Goal: Task Accomplishment & Management: Manage account settings

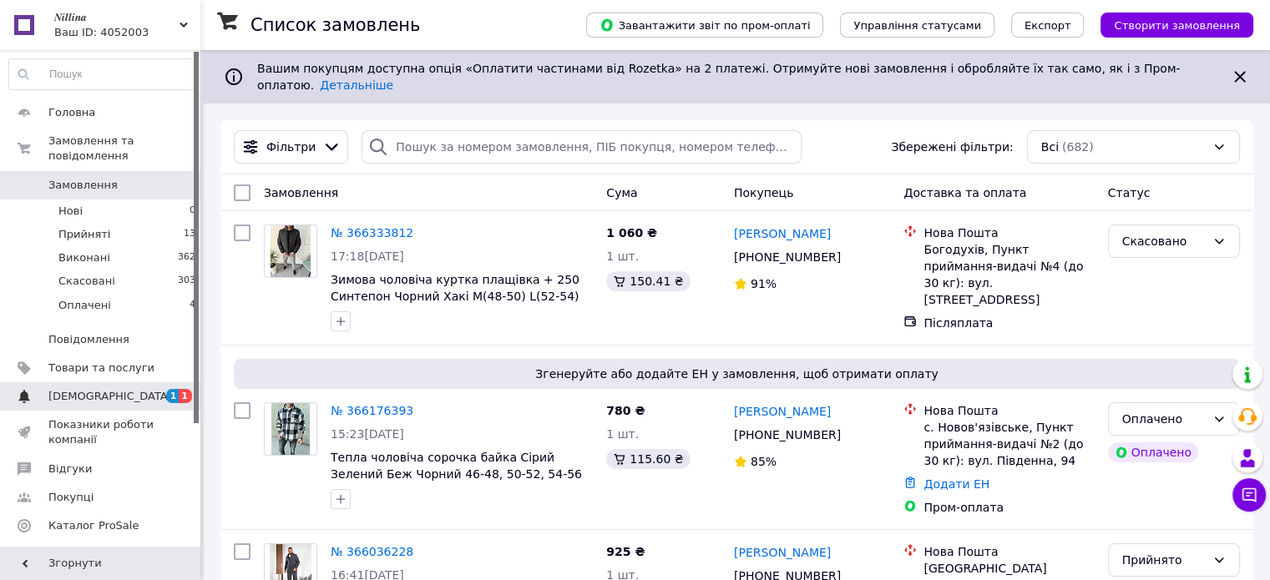
click at [99, 389] on span "[DEMOGRAPHIC_DATA]" at bounding box center [110, 396] width 124 height 15
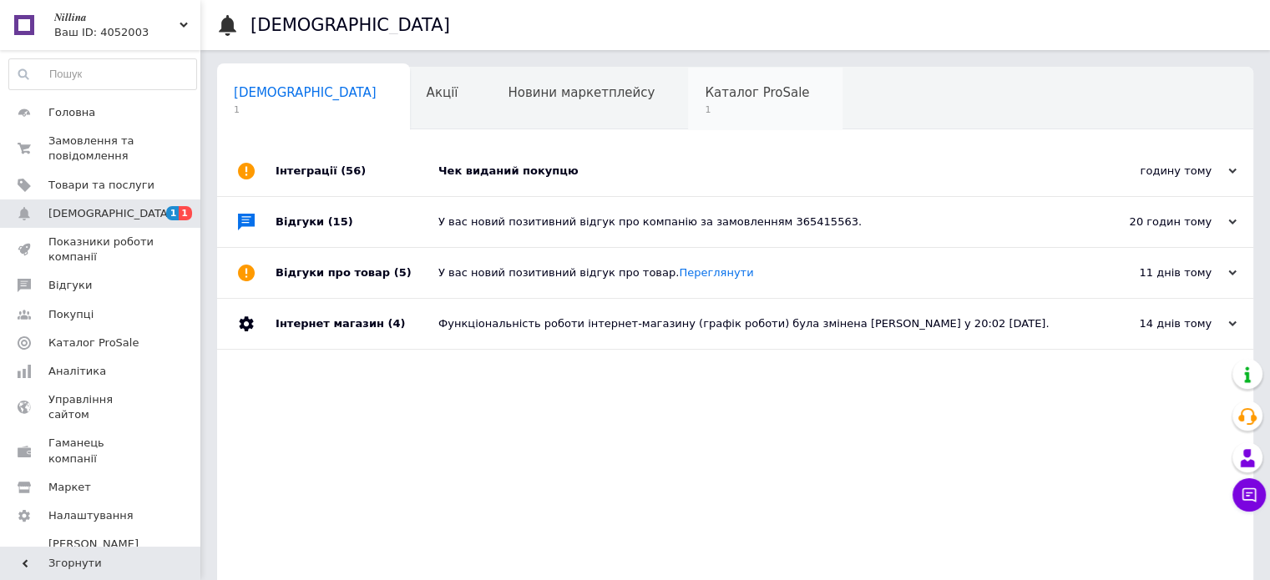
click at [705, 90] on span "Каталог ProSale" at bounding box center [757, 92] width 104 height 15
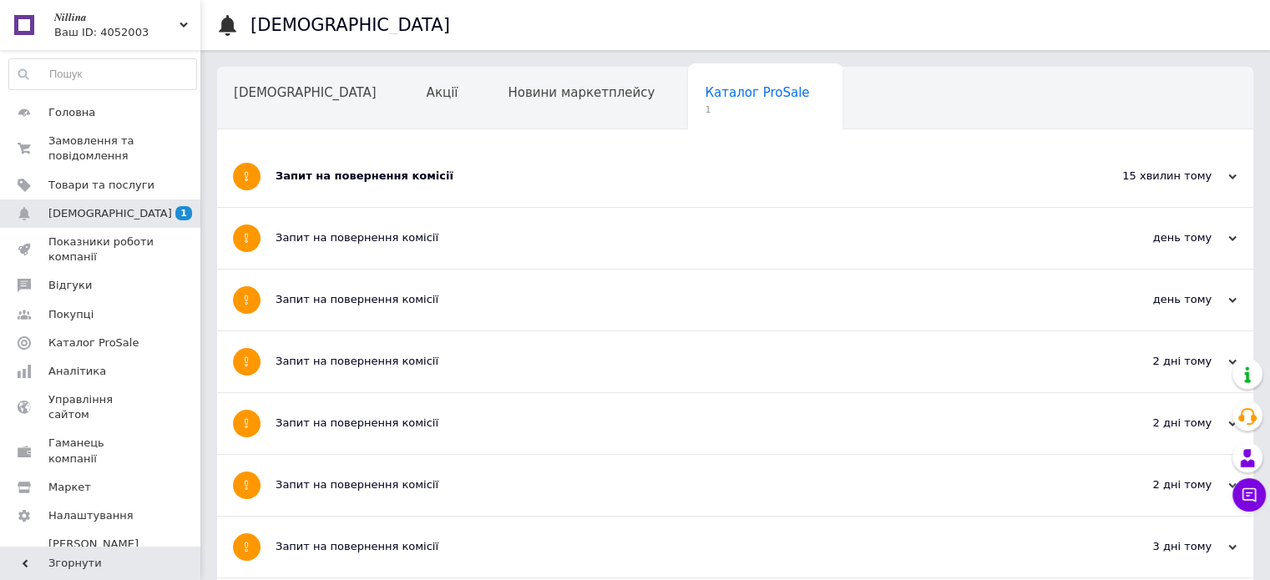
click at [399, 175] on div "Запит на повернення комісії" at bounding box center [672, 176] width 794 height 15
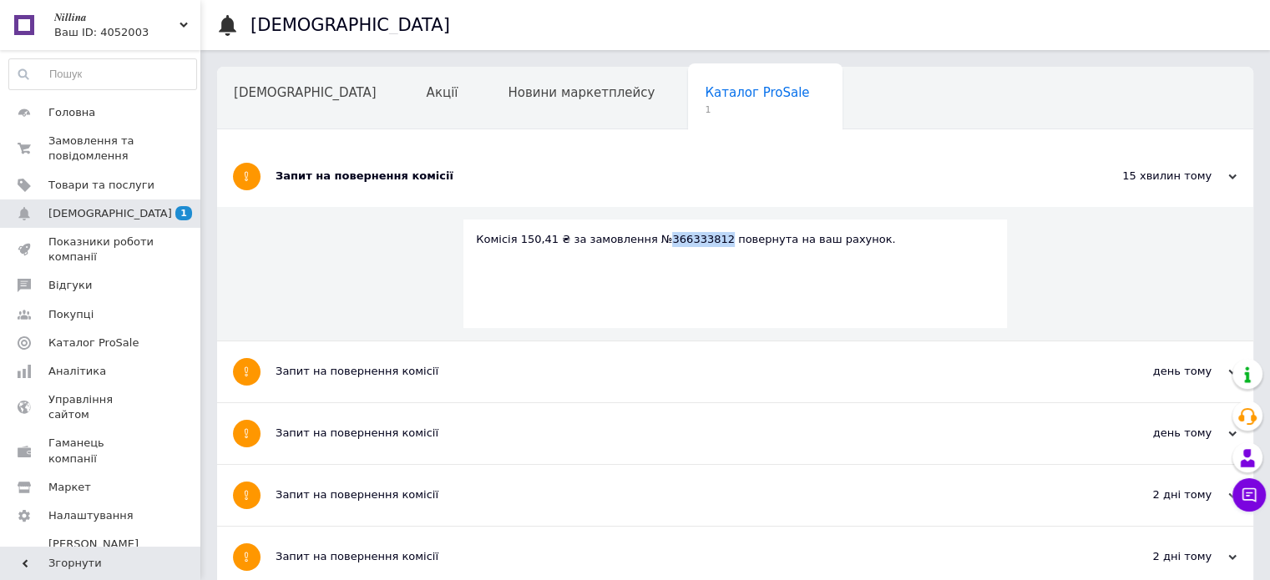
drag, startPoint x: 700, startPoint y: 240, endPoint x: 648, endPoint y: 240, distance: 51.8
click at [648, 240] on div "Комісія 150,41 ₴ за замовлення №366333812 повернута на ваш рахунок." at bounding box center [735, 239] width 518 height 15
copy div "366333812"
click at [100, 156] on span "Замовлення та повідомлення" at bounding box center [101, 149] width 106 height 30
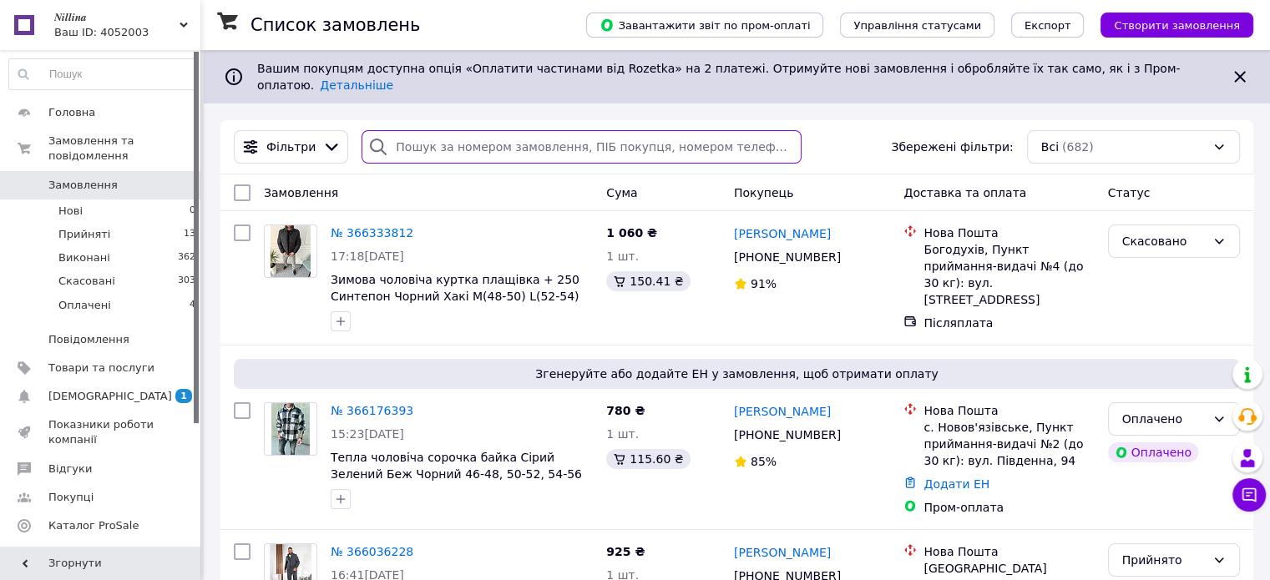
click at [431, 136] on input "search" at bounding box center [581, 146] width 440 height 33
paste input "366333812"
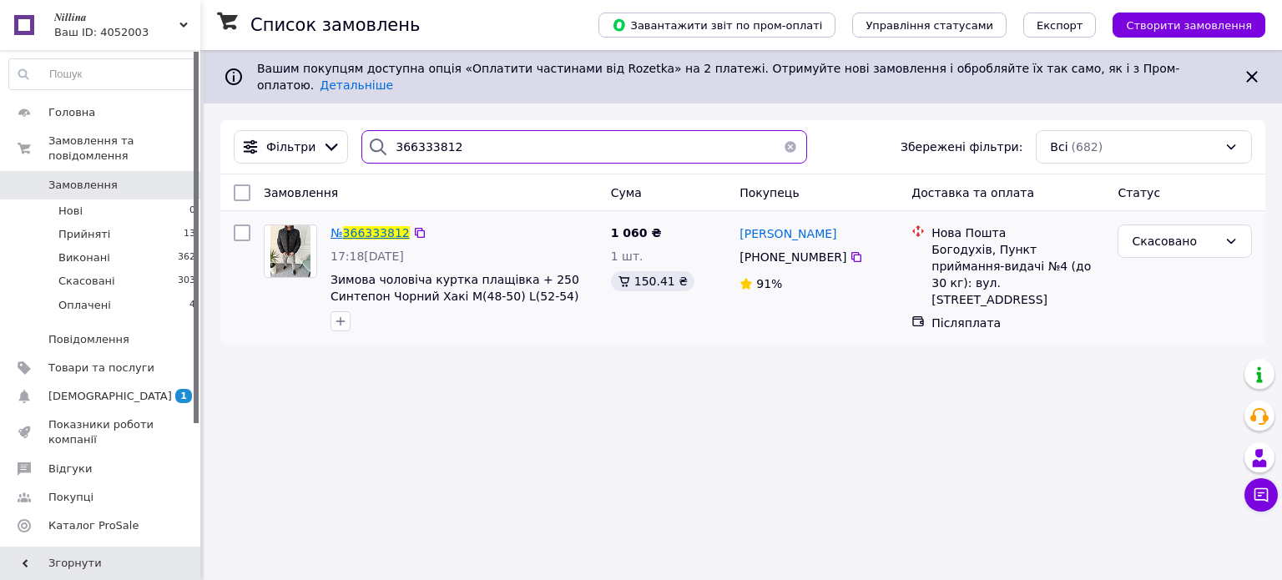
type input "366333812"
click at [371, 226] on span "366333812" at bounding box center [376, 232] width 67 height 13
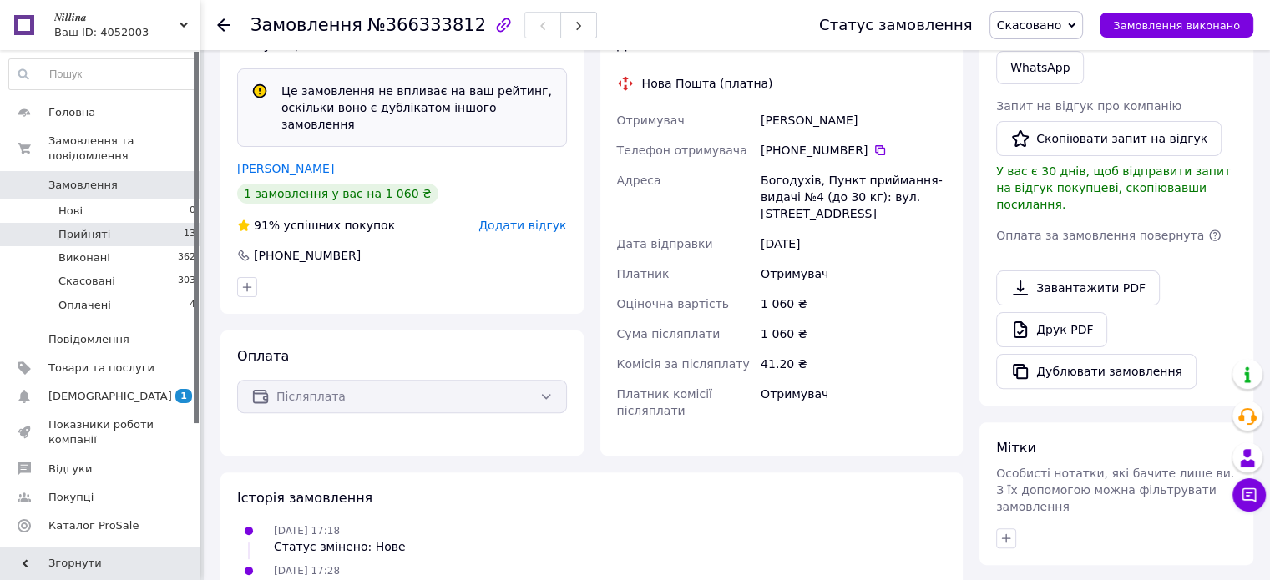
scroll to position [334, 0]
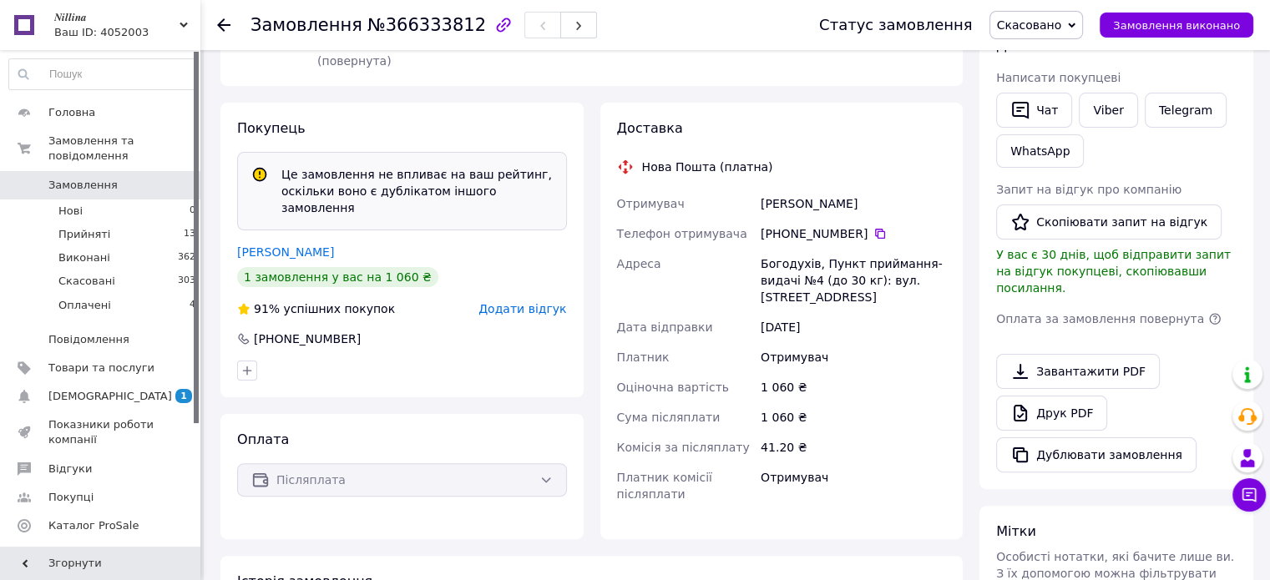
click at [220, 19] on icon at bounding box center [223, 24] width 13 height 13
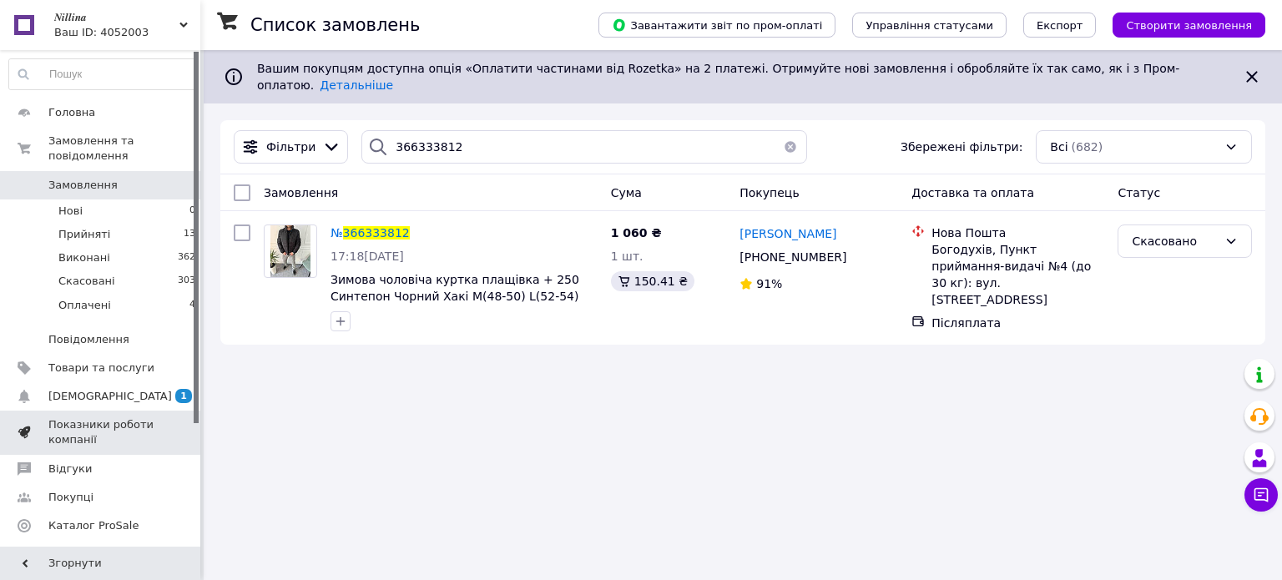
click at [73, 417] on span "Показники роботи компанії" at bounding box center [101, 432] width 106 height 30
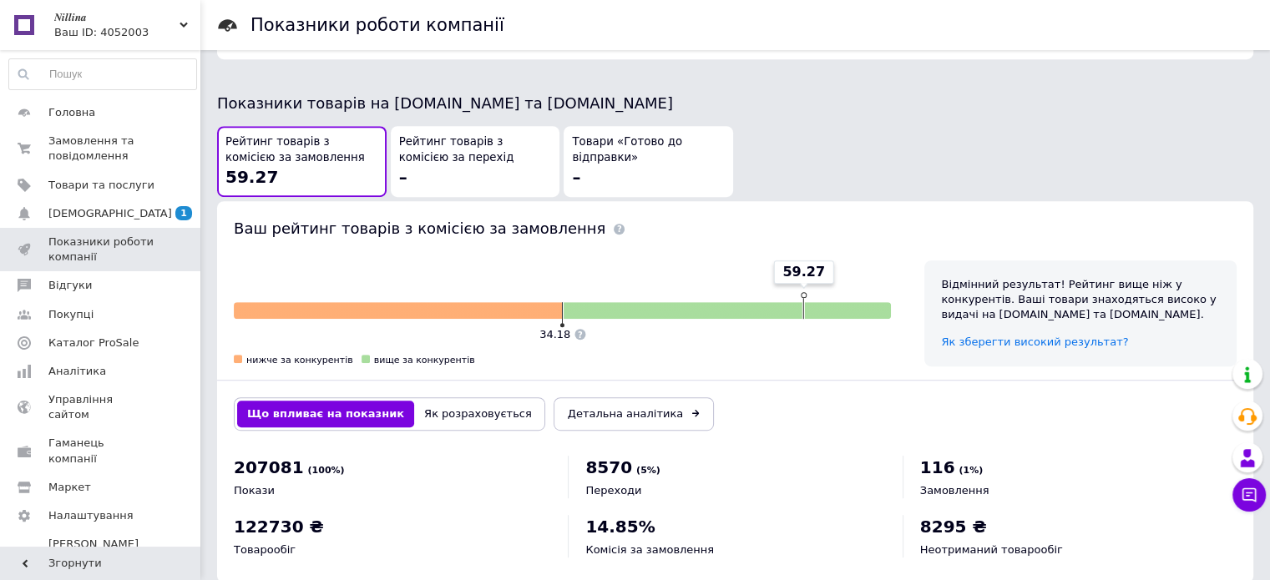
scroll to position [896, 0]
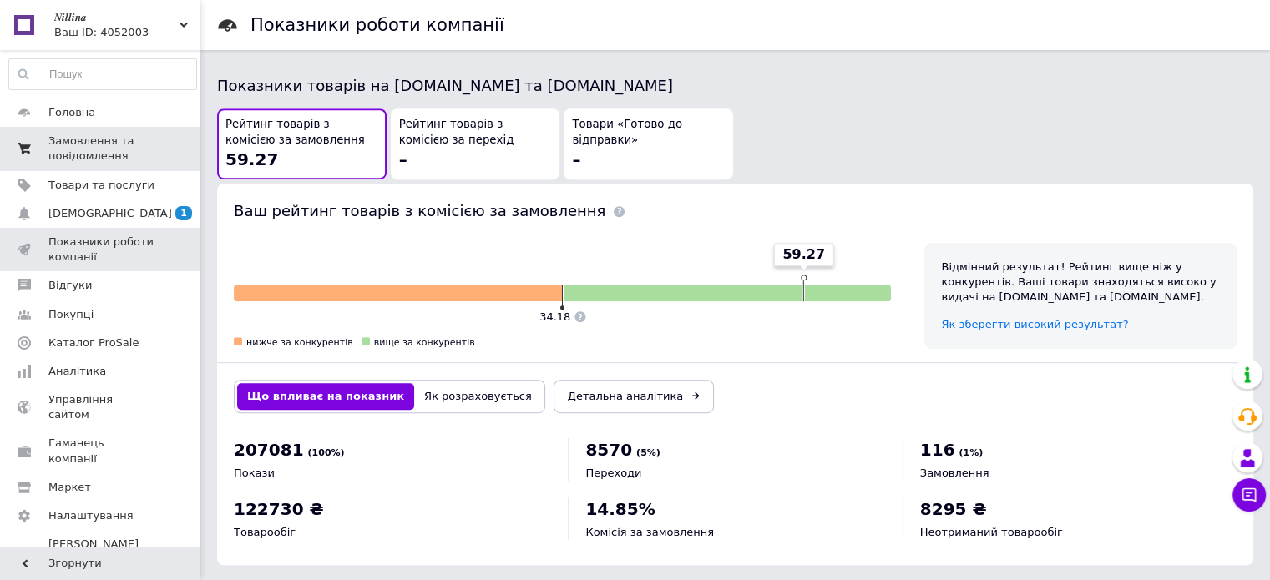
click at [70, 153] on span "Замовлення та повідомлення" at bounding box center [101, 149] width 106 height 30
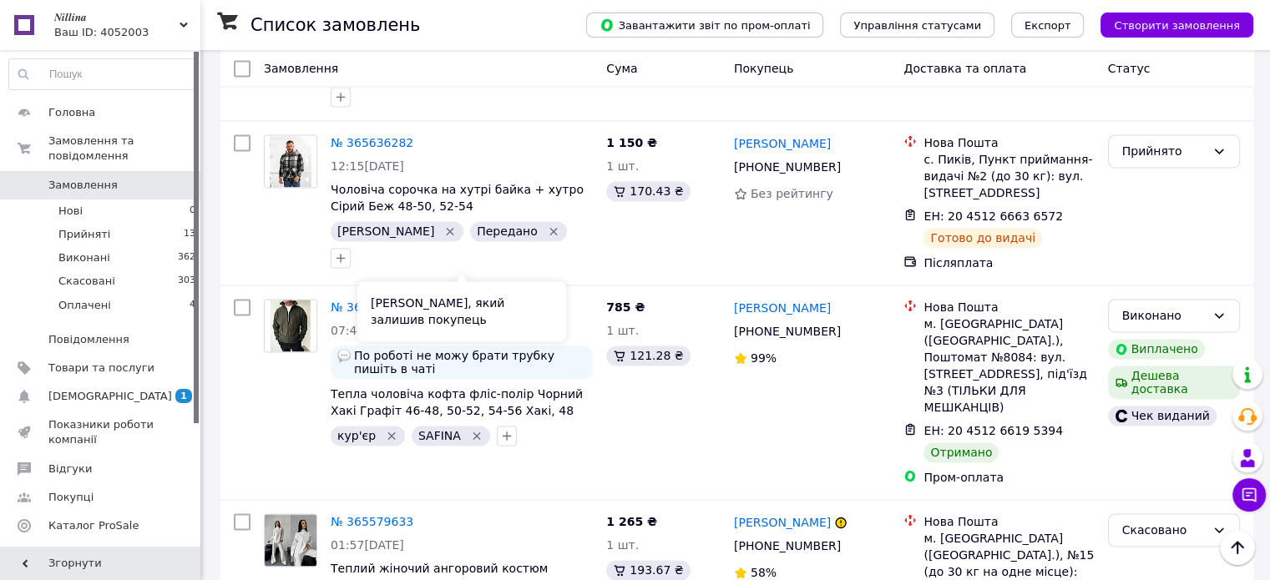
scroll to position [2588, 0]
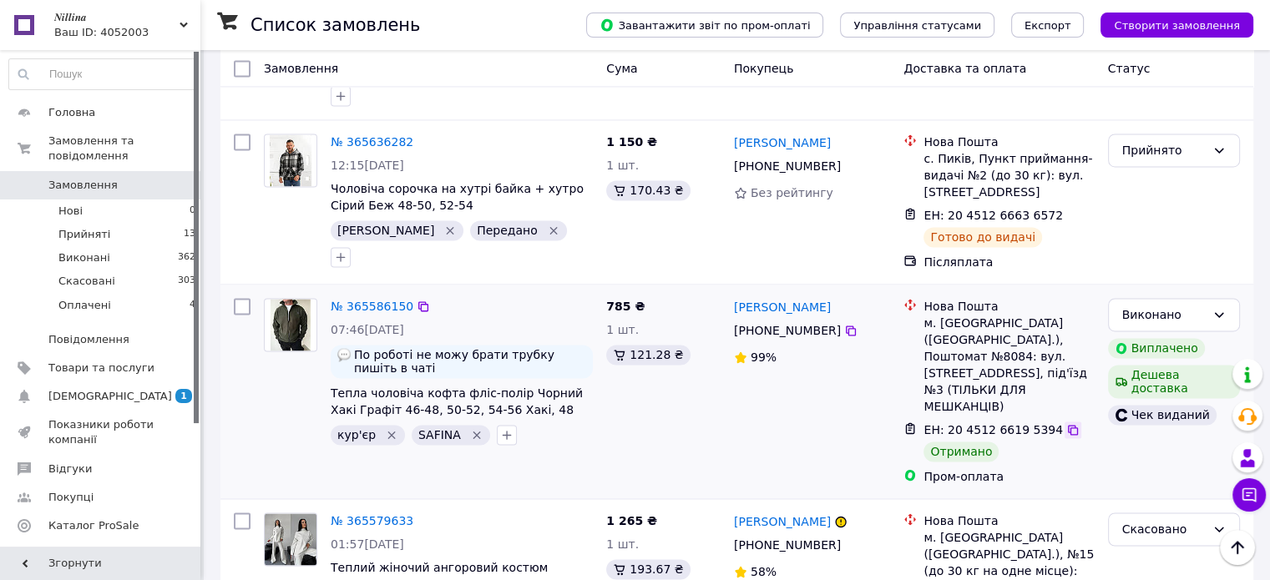
click at [1066, 423] on icon at bounding box center [1072, 429] width 13 height 13
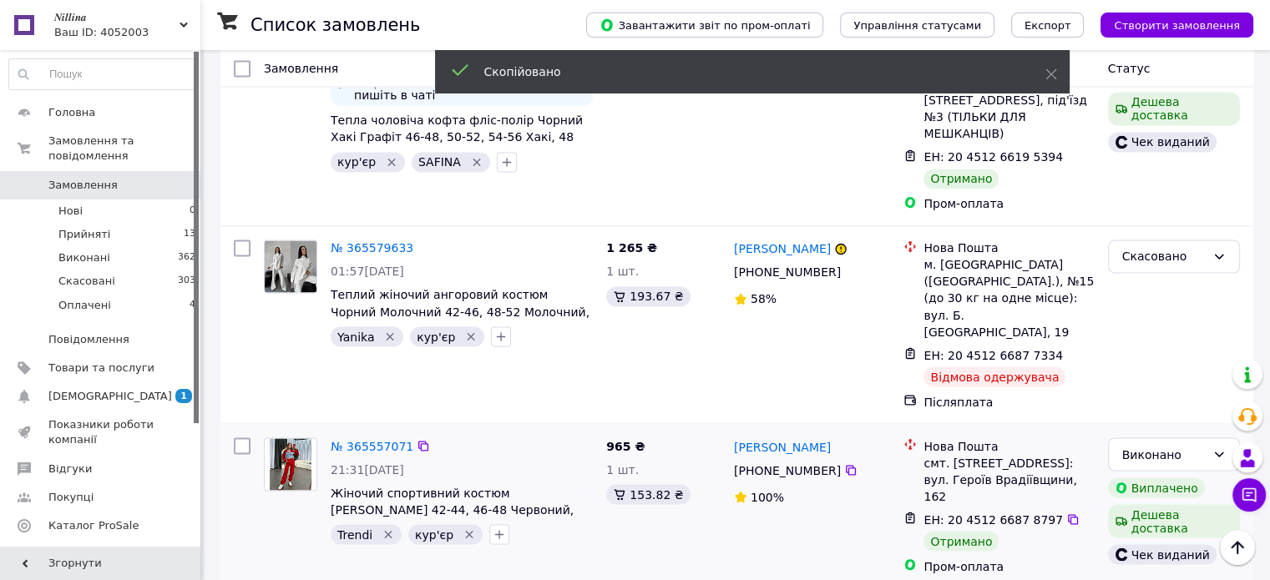
scroll to position [2882, 0]
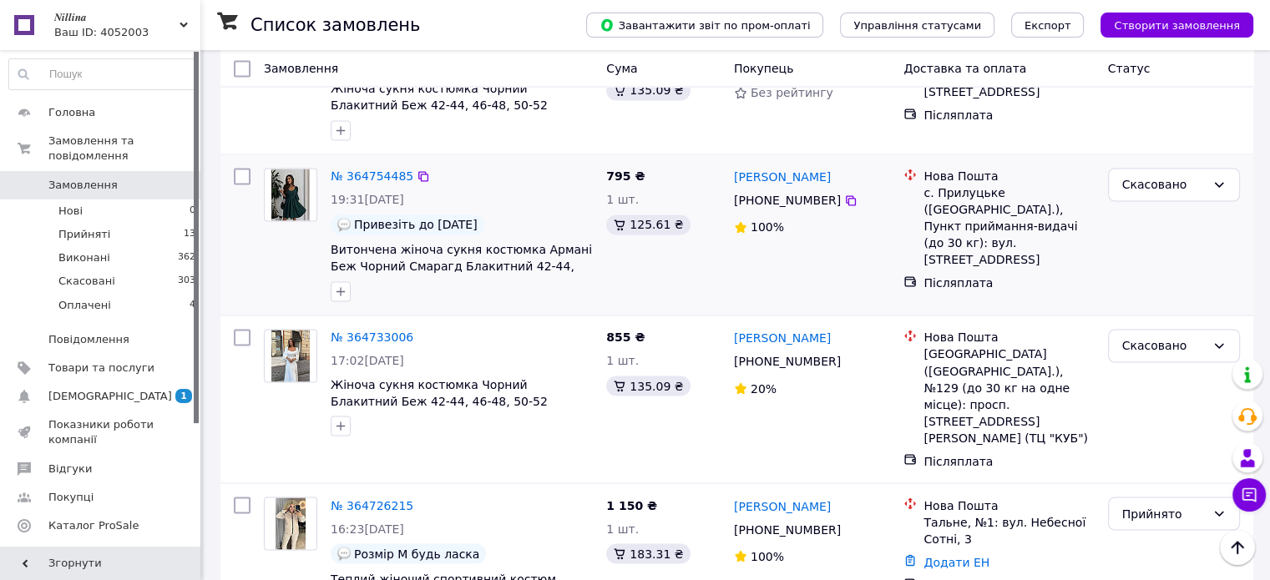
scroll to position [2833, 0]
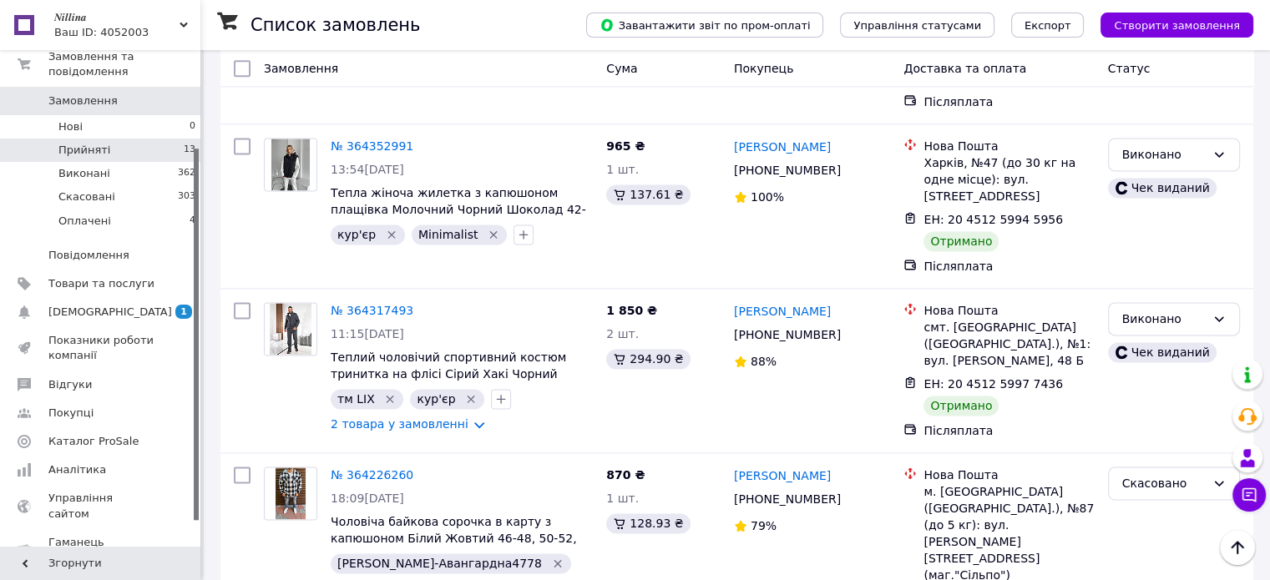
scroll to position [164, 0]
